Goal: Task Accomplishment & Management: Use online tool/utility

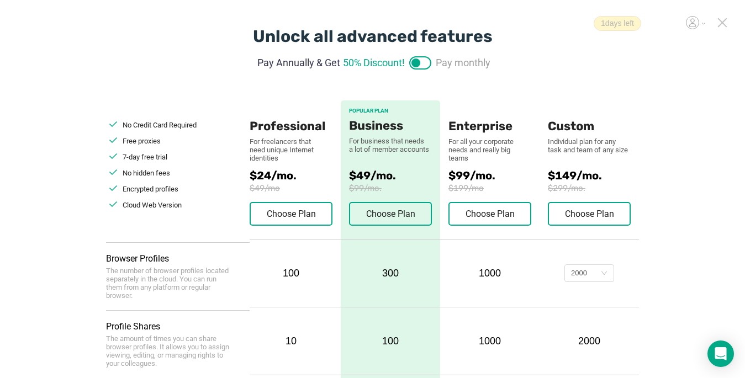
click at [722, 24] on icon at bounding box center [723, 23] width 8 height 8
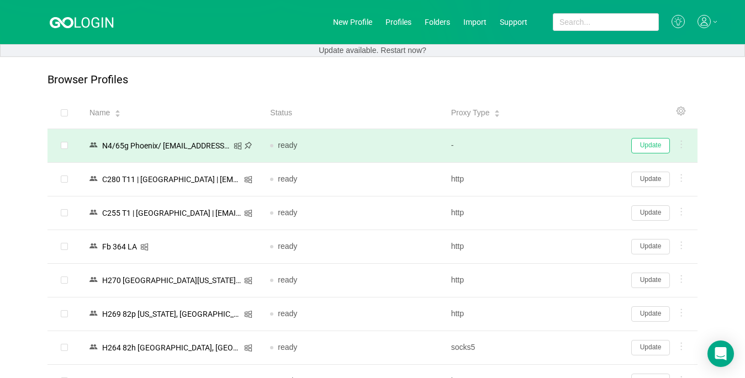
click at [648, 148] on button "Update" at bounding box center [651, 145] width 39 height 15
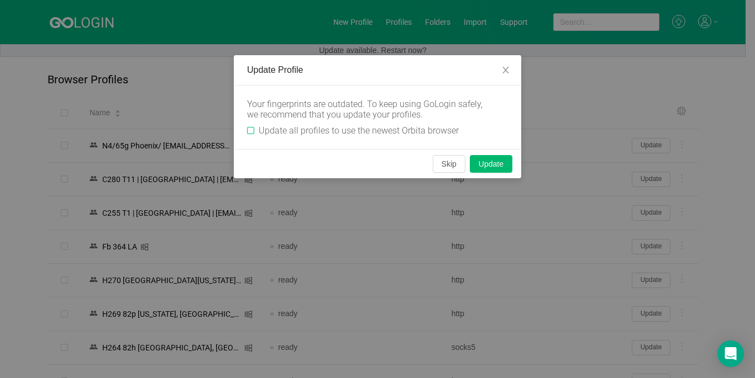
click at [249, 129] on input "Update all profiles to use the newest Orbita browser" at bounding box center [250, 130] width 7 height 7
checkbox input "true"
click at [453, 167] on button "Skip" at bounding box center [449, 164] width 33 height 18
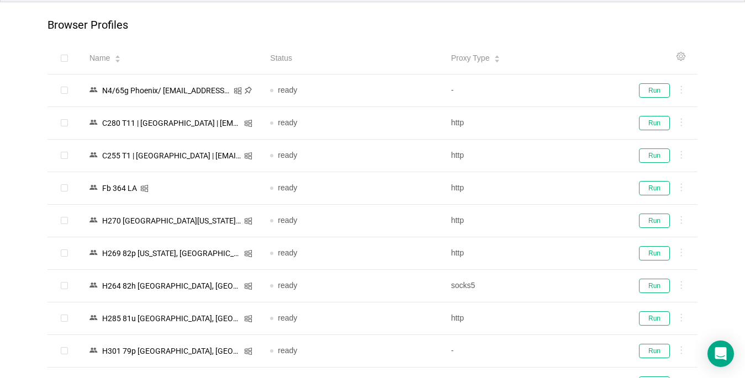
scroll to position [55, 0]
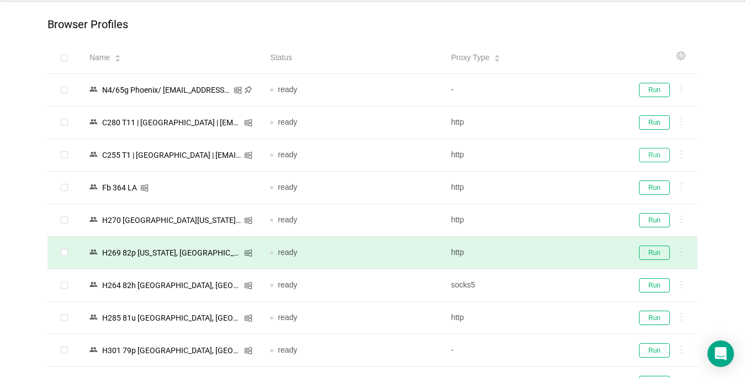
click at [654, 157] on button "Run" at bounding box center [654, 155] width 31 height 14
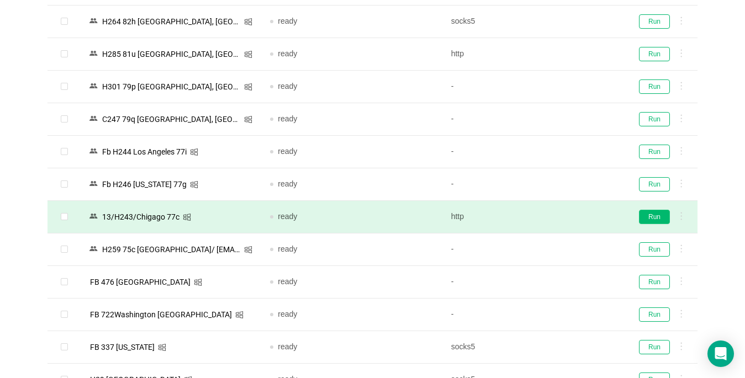
scroll to position [332, 0]
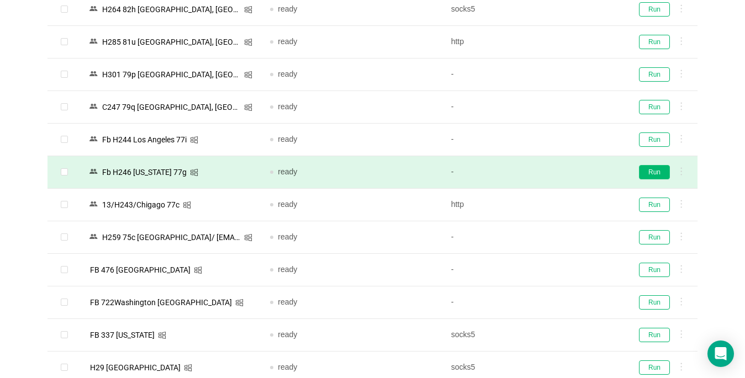
click at [649, 175] on button "Run" at bounding box center [654, 172] width 31 height 14
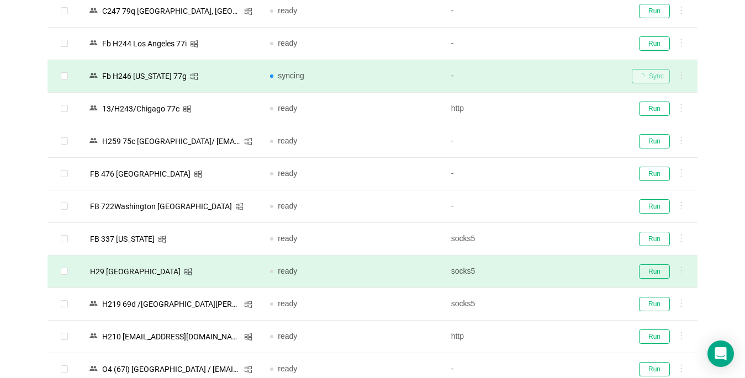
scroll to position [497, 0]
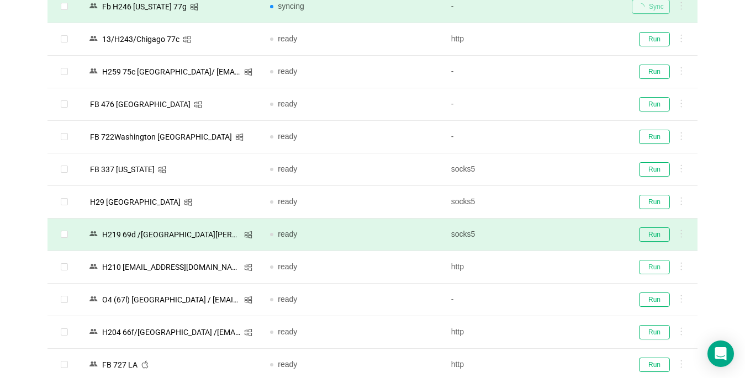
click at [655, 266] on button "Run" at bounding box center [654, 267] width 31 height 14
click at [654, 235] on button "Run" at bounding box center [654, 235] width 31 height 14
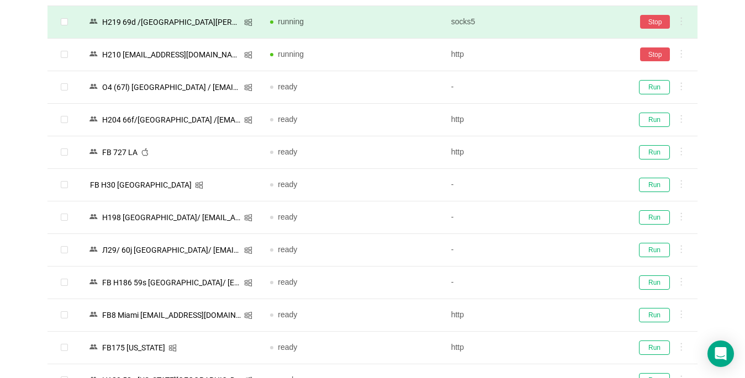
scroll to position [718, 0]
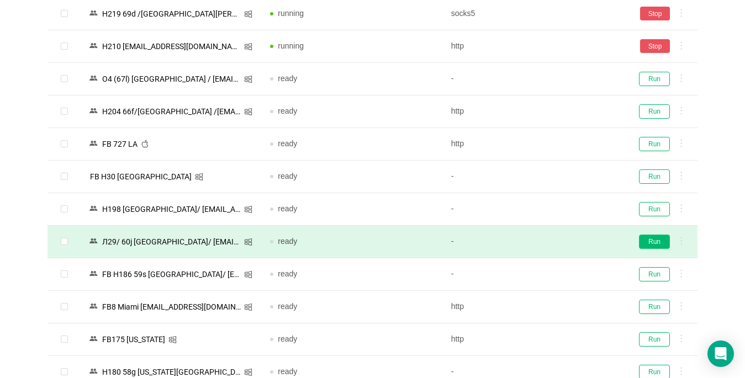
click at [648, 244] on button "Run" at bounding box center [654, 242] width 31 height 14
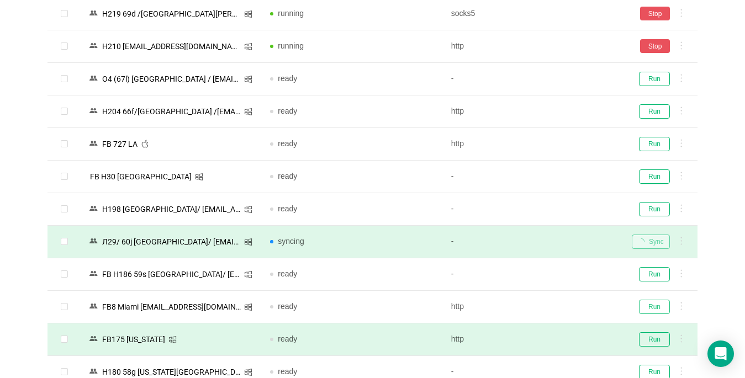
click at [657, 304] on button "Run" at bounding box center [654, 307] width 31 height 14
click at [653, 333] on button "Run" at bounding box center [654, 340] width 31 height 14
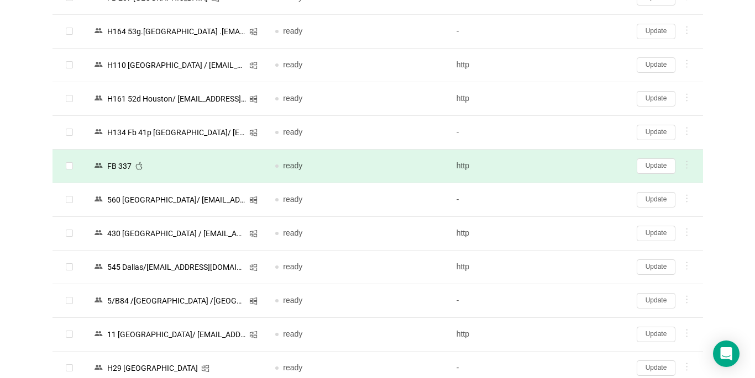
scroll to position [1160, 0]
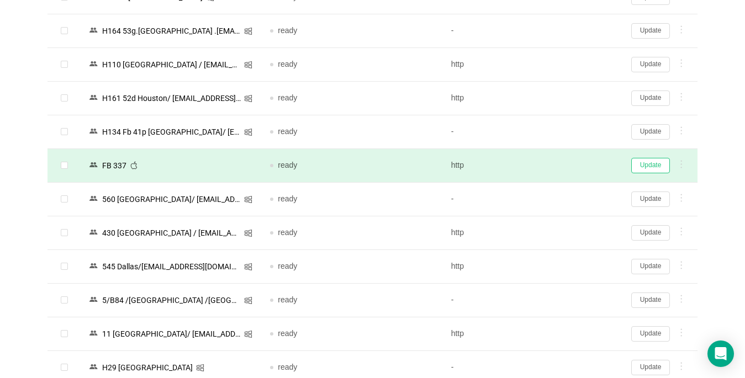
click at [640, 165] on button "Update" at bounding box center [651, 165] width 39 height 15
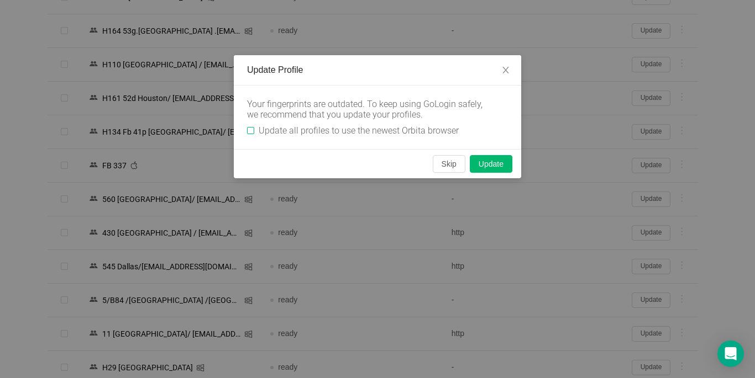
click at [251, 130] on input "Update all profiles to use the newest Orbita browser" at bounding box center [250, 130] width 7 height 7
checkbox input "true"
click at [455, 169] on button "Skip" at bounding box center [449, 164] width 33 height 18
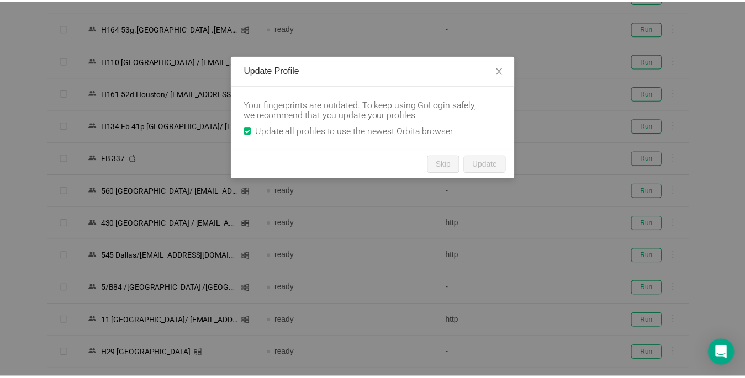
scroll to position [1159, 0]
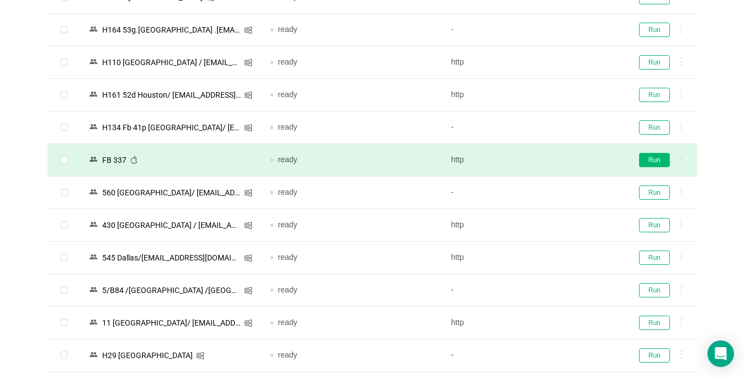
click at [656, 162] on button "Run" at bounding box center [654, 160] width 31 height 14
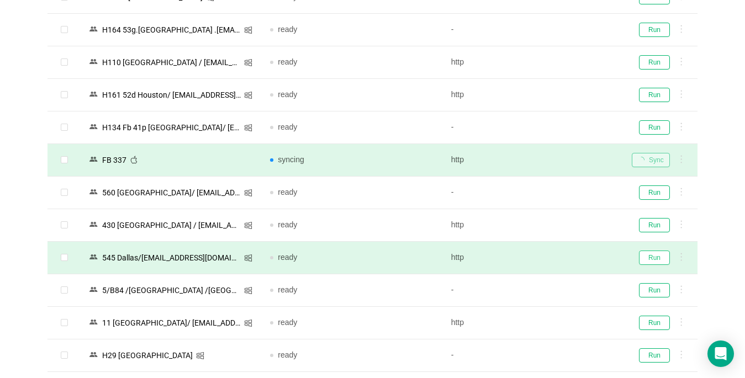
click at [651, 259] on button "Run" at bounding box center [654, 258] width 31 height 14
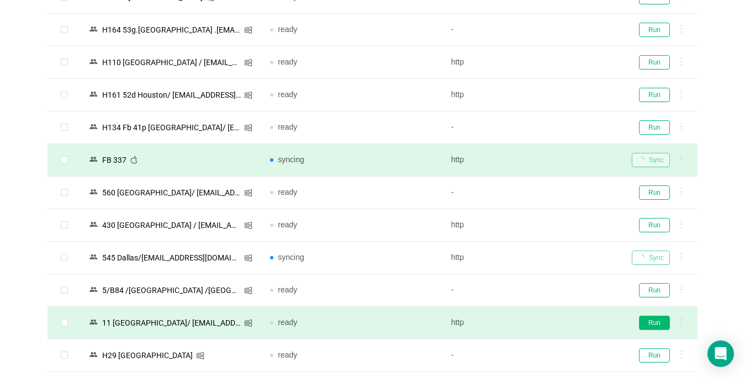
click at [657, 320] on button "Run" at bounding box center [654, 323] width 31 height 14
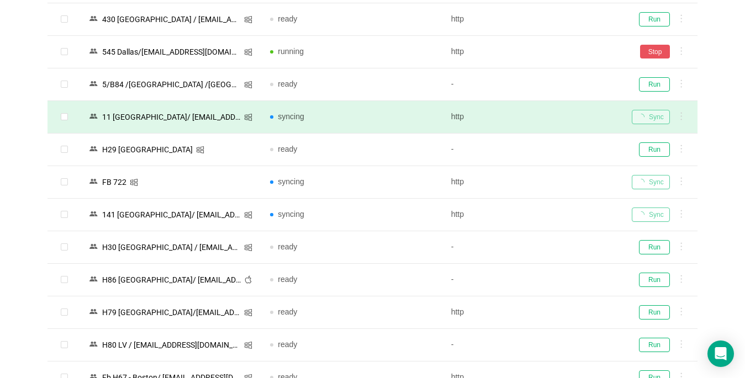
scroll to position [1490, 0]
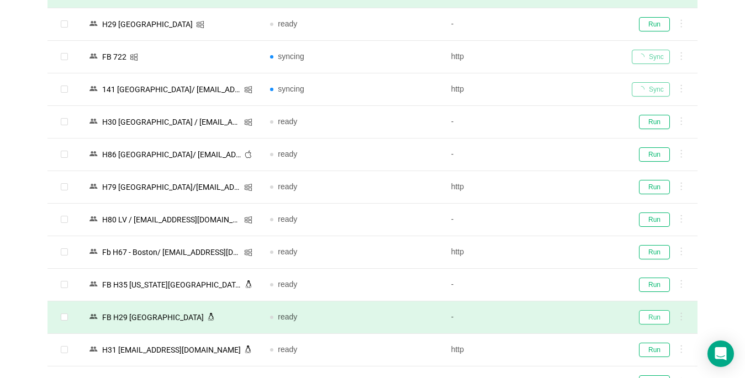
click at [660, 319] on button "Run" at bounding box center [654, 318] width 31 height 14
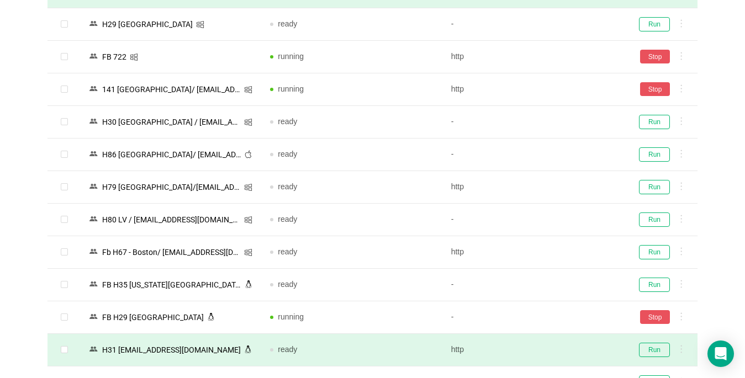
scroll to position [1711, 0]
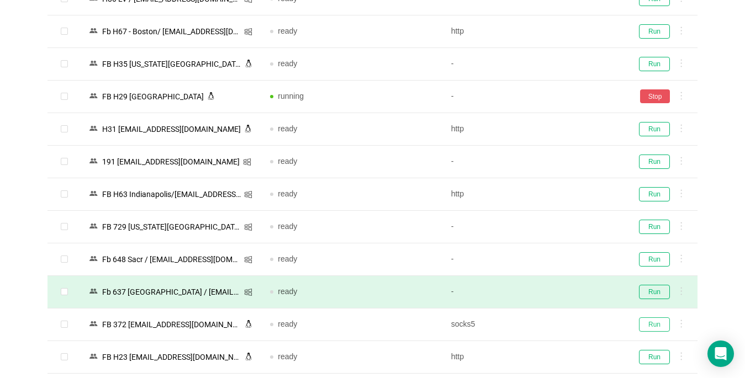
click at [648, 323] on button "Run" at bounding box center [654, 325] width 31 height 14
click at [655, 194] on button "Run" at bounding box center [654, 194] width 31 height 14
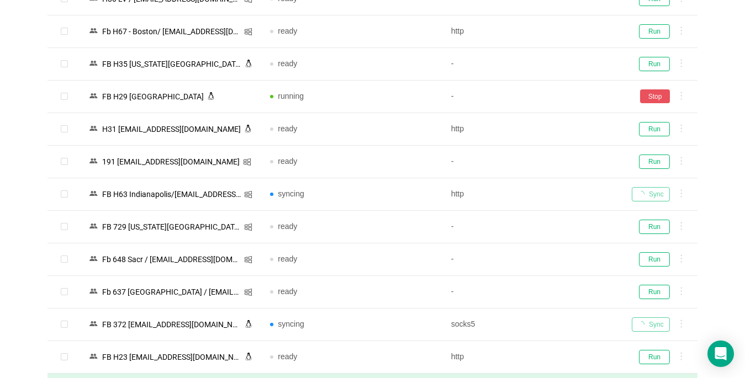
scroll to position [1822, 0]
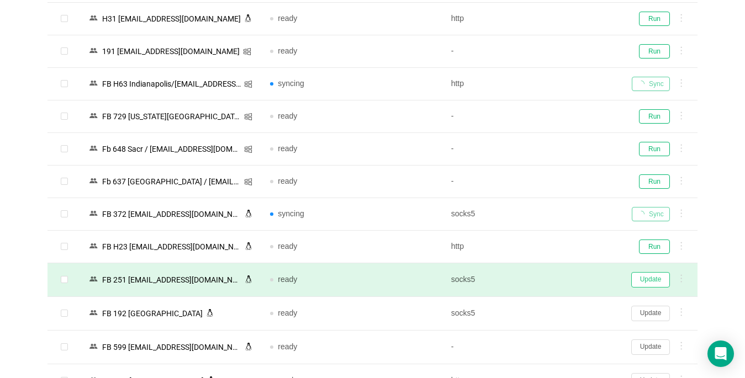
click at [648, 279] on button "Update" at bounding box center [651, 279] width 39 height 15
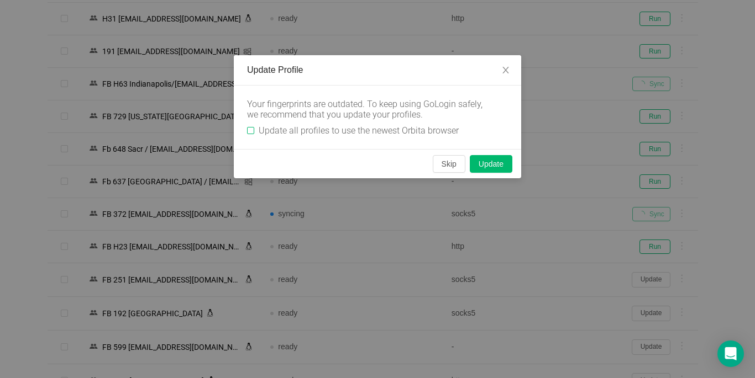
click at [247, 132] on input "Update all profiles to use the newest Orbita browser" at bounding box center [250, 130] width 7 height 7
checkbox input "true"
click at [448, 168] on button "Skip" at bounding box center [449, 164] width 33 height 18
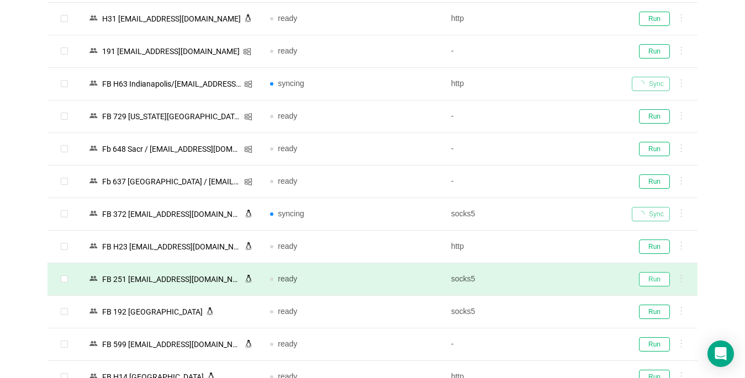
click at [655, 278] on button "Run" at bounding box center [654, 279] width 31 height 14
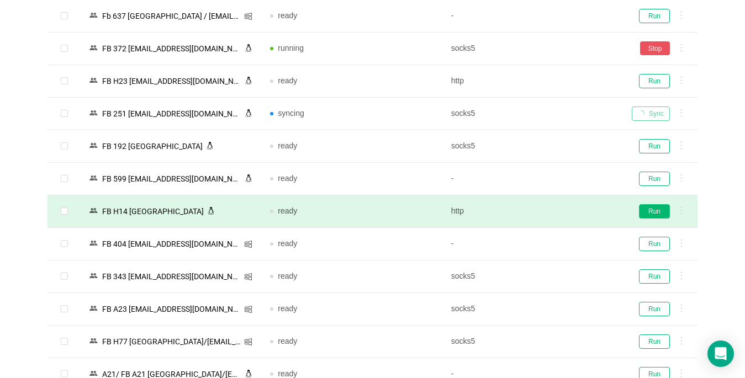
click at [651, 212] on button "Run" at bounding box center [654, 211] width 31 height 14
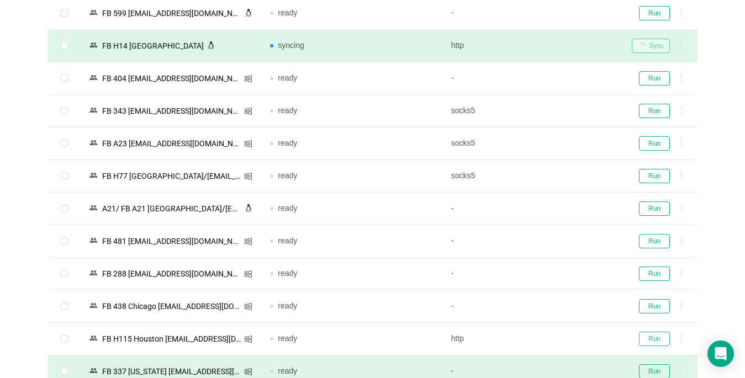
click at [651, 339] on button "Run" at bounding box center [654, 339] width 31 height 14
